Goal: Information Seeking & Learning: Check status

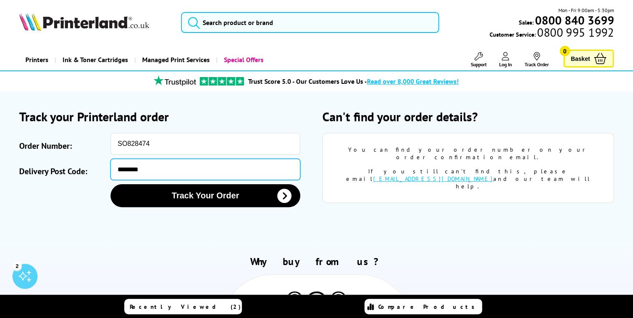
click at [137, 170] on input "********" at bounding box center [204, 169] width 189 height 21
click at [152, 172] on input "*******" at bounding box center [204, 169] width 189 height 21
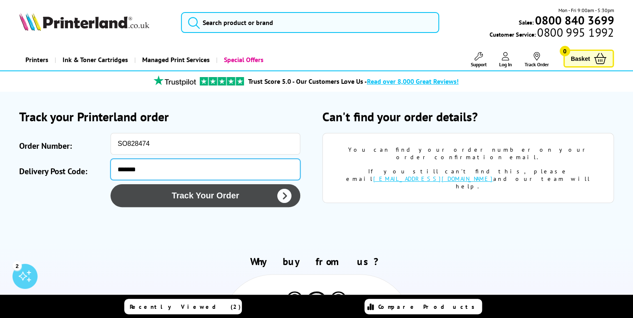
type input "*******"
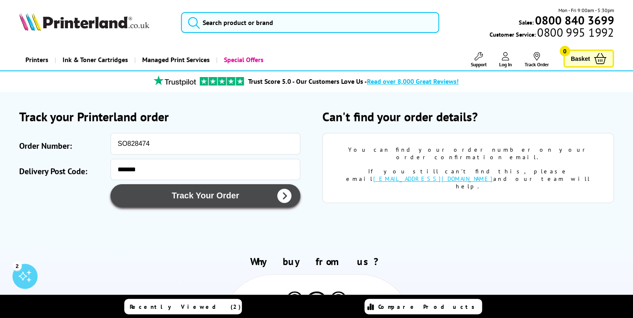
click at [185, 194] on button "Track Your Order" at bounding box center [204, 195] width 189 height 23
